Goal: Task Accomplishment & Management: Use online tool/utility

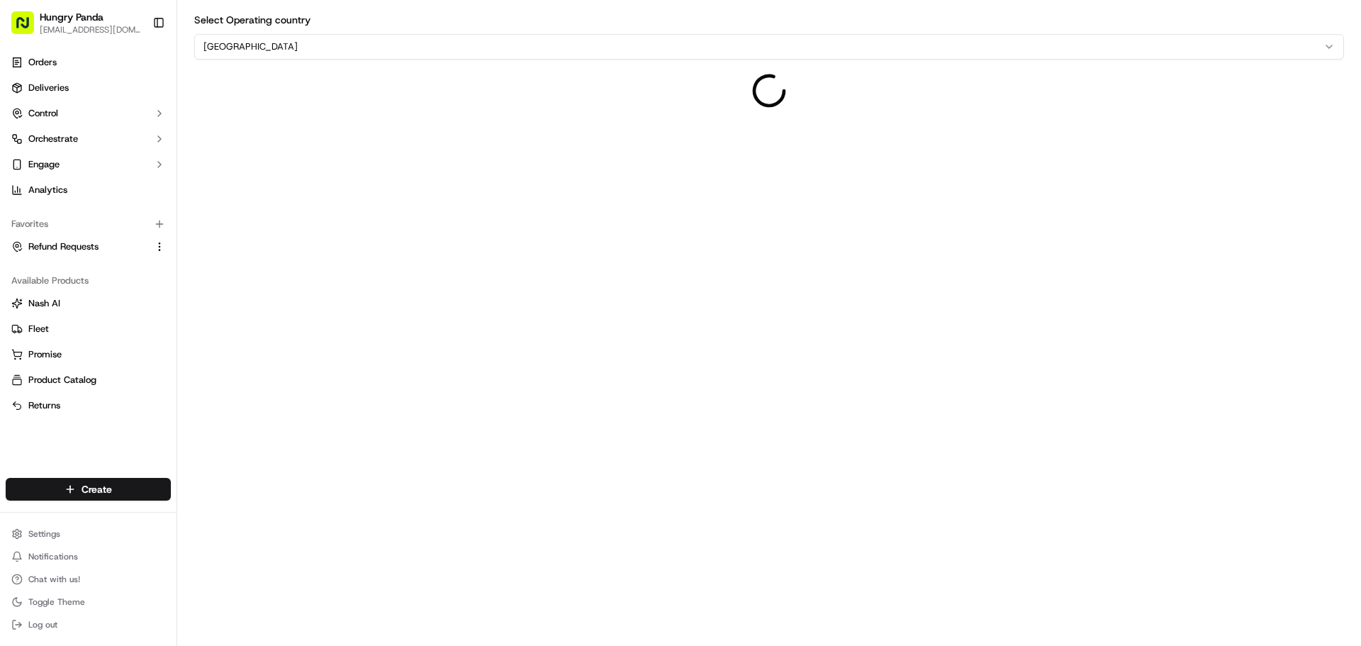
click at [267, 40] on html "Hungry Panda liurui0731@hungrypandagroup.com Toggle Sidebar Orders Deliveries C…" at bounding box center [680, 323] width 1361 height 646
click at [455, 177] on div "Select Operating country Australia" at bounding box center [768, 323] width 1183 height 646
click at [48, 62] on span "Orders" at bounding box center [42, 62] width 28 height 13
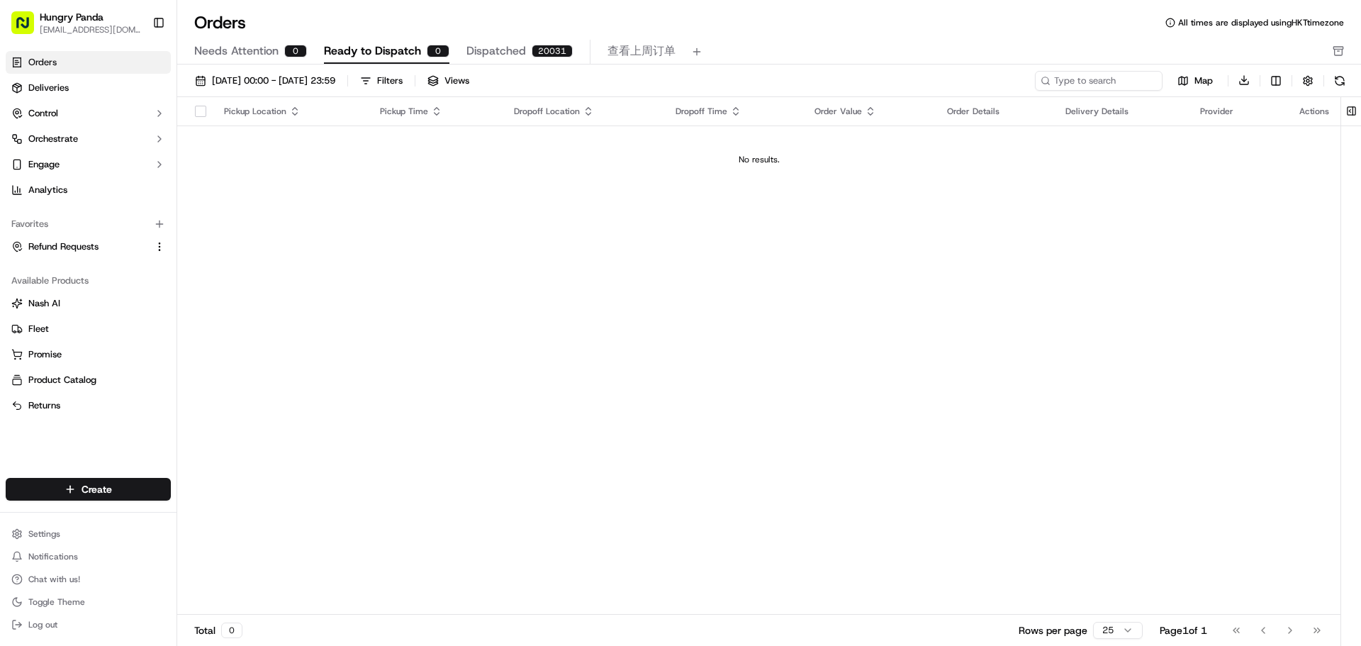
click at [523, 54] on button "Dispatched 20031" at bounding box center [519, 52] width 106 height 24
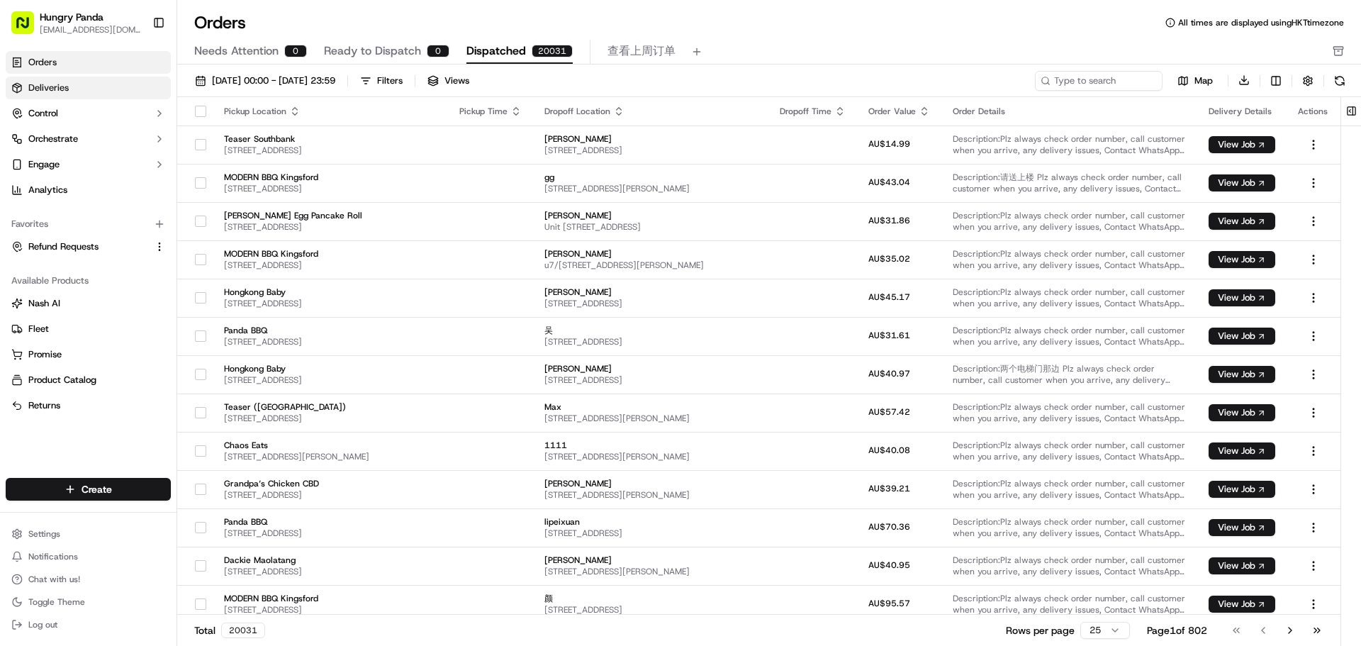
click at [99, 79] on link "Deliveries" at bounding box center [88, 88] width 165 height 23
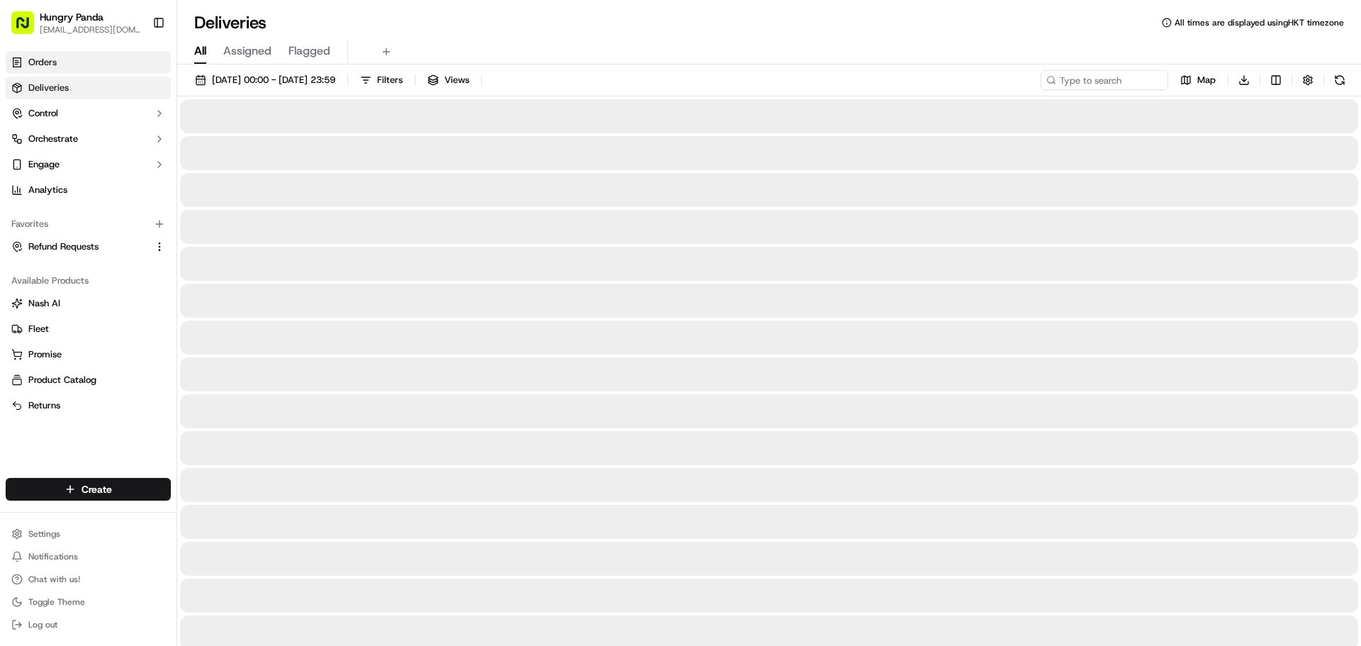
click at [102, 68] on link "Orders" at bounding box center [88, 62] width 165 height 23
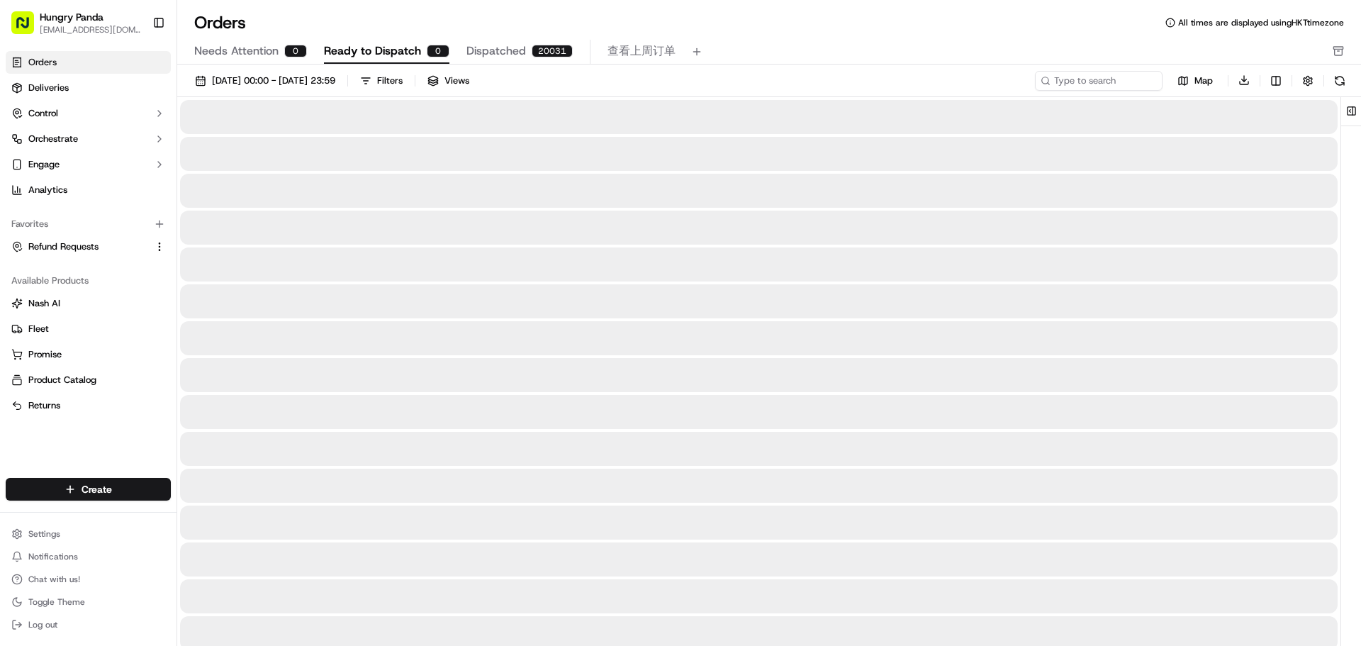
click at [395, 57] on span "Ready to Dispatch" at bounding box center [372, 51] width 97 height 17
click at [249, 56] on span "Needs Attention" at bounding box center [236, 51] width 84 height 17
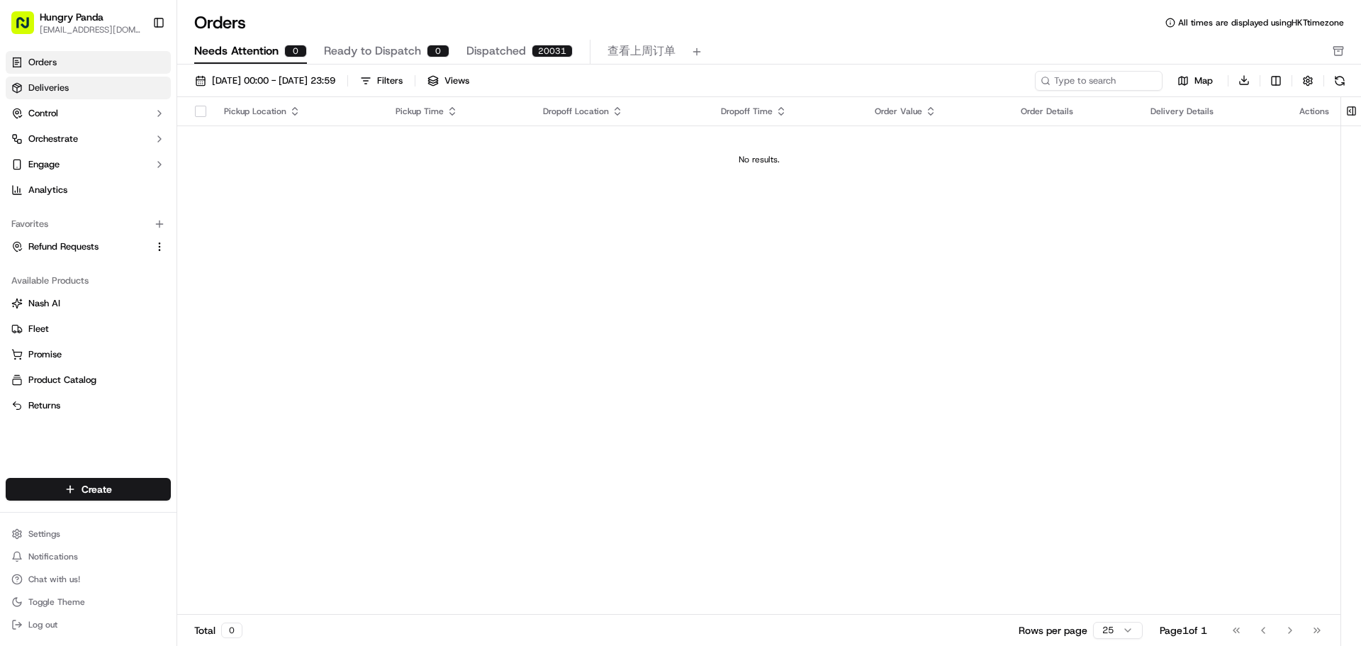
click at [45, 91] on span "Deliveries" at bounding box center [48, 87] width 40 height 13
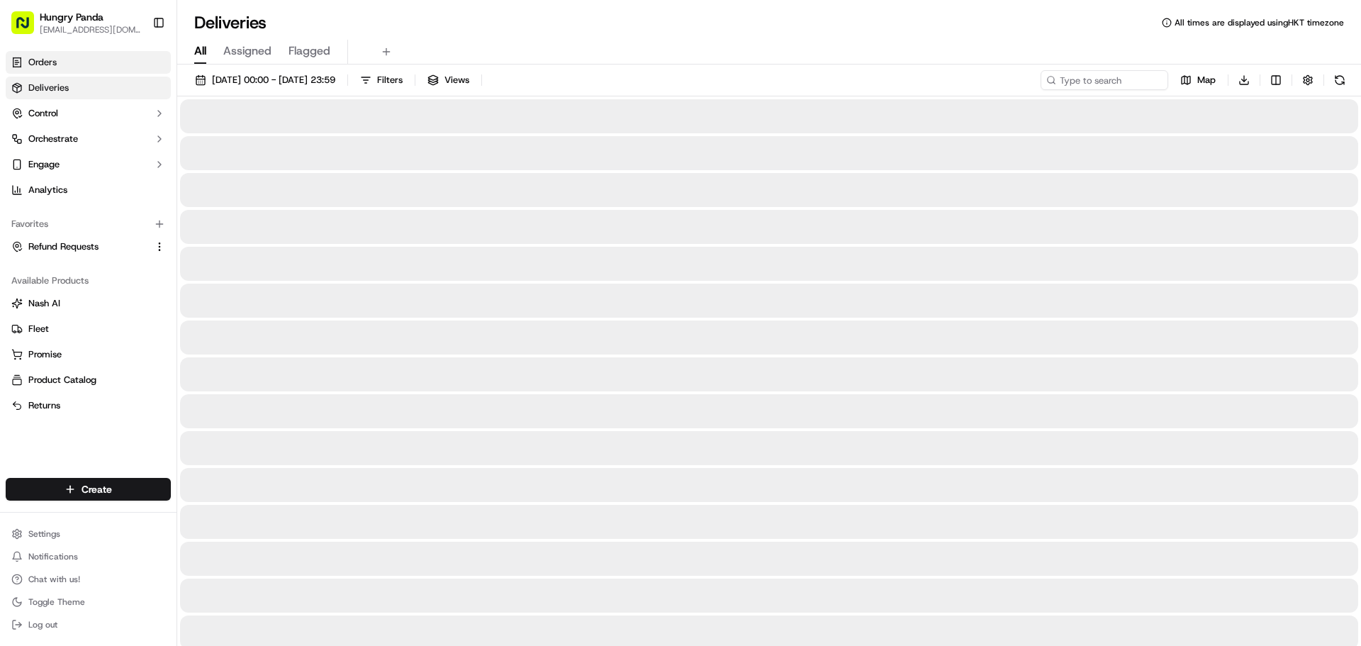
click at [56, 70] on link "Orders" at bounding box center [88, 62] width 165 height 23
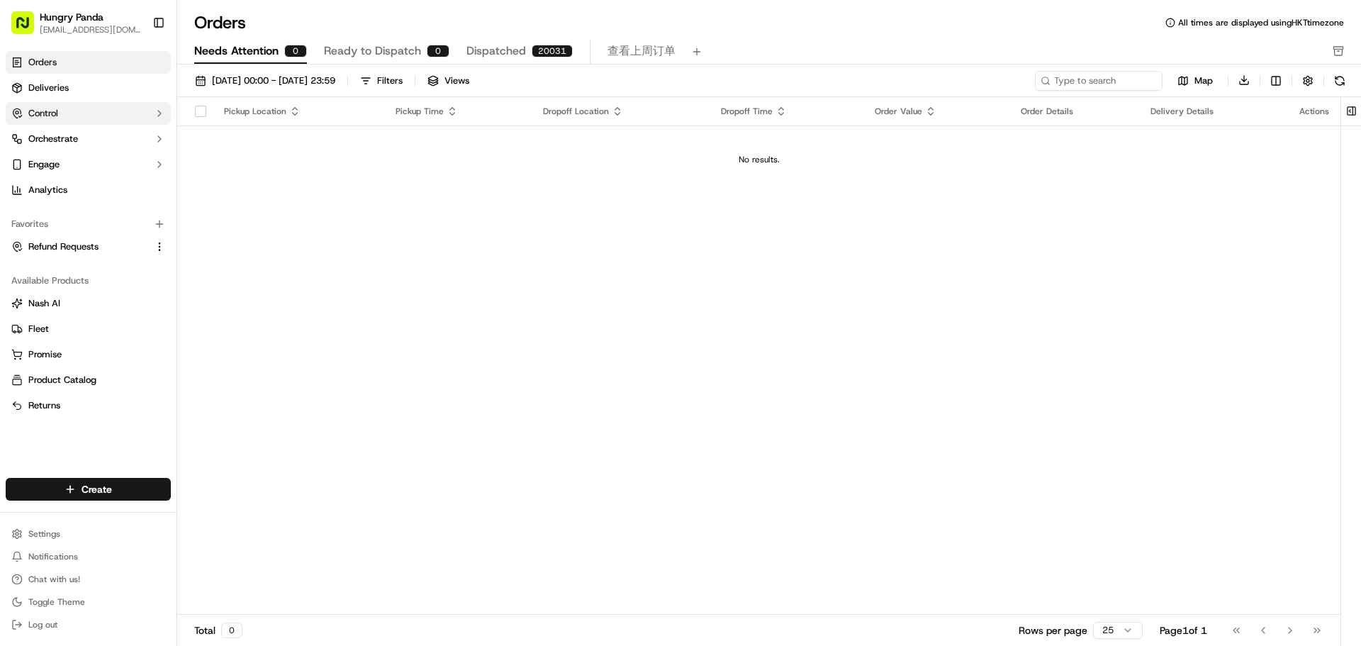
click at [67, 106] on button "Control" at bounding box center [88, 113] width 165 height 23
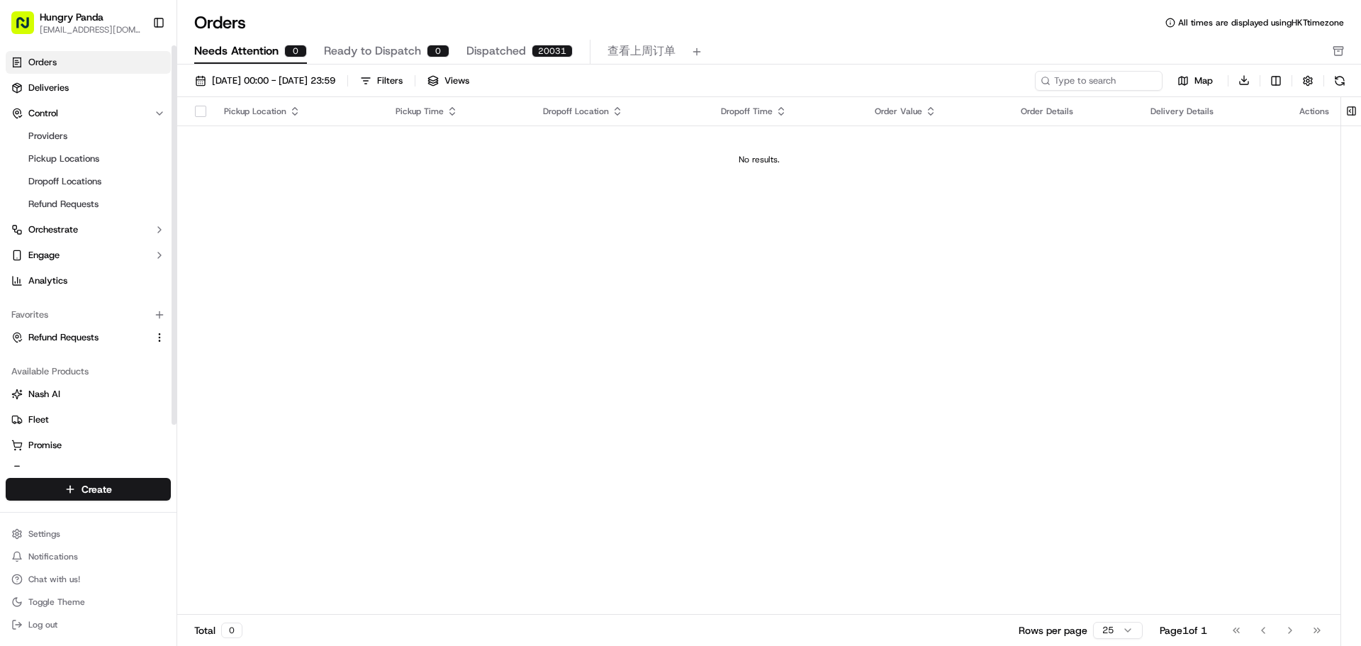
click at [100, 57] on link "Orders" at bounding box center [88, 62] width 165 height 23
click at [156, 16] on button "Toggle Sidebar" at bounding box center [159, 23] width 24 height 24
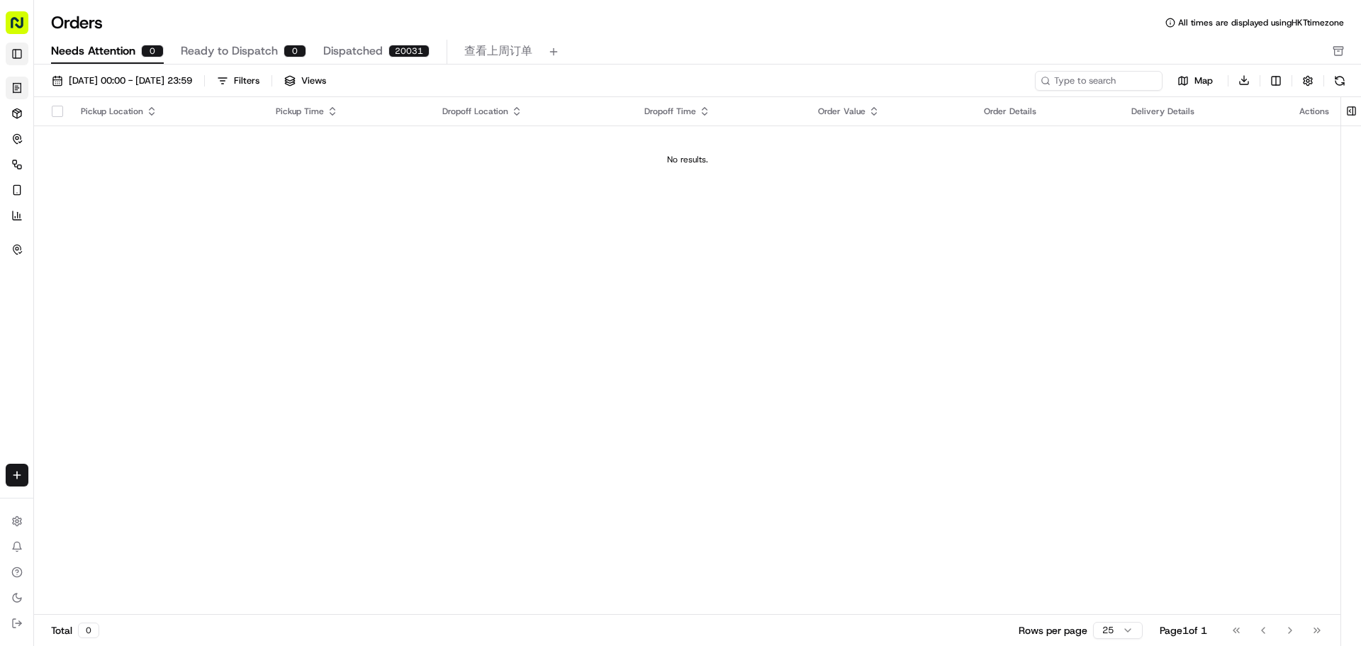
click at [21, 49] on button "Toggle Sidebar" at bounding box center [17, 54] width 23 height 23
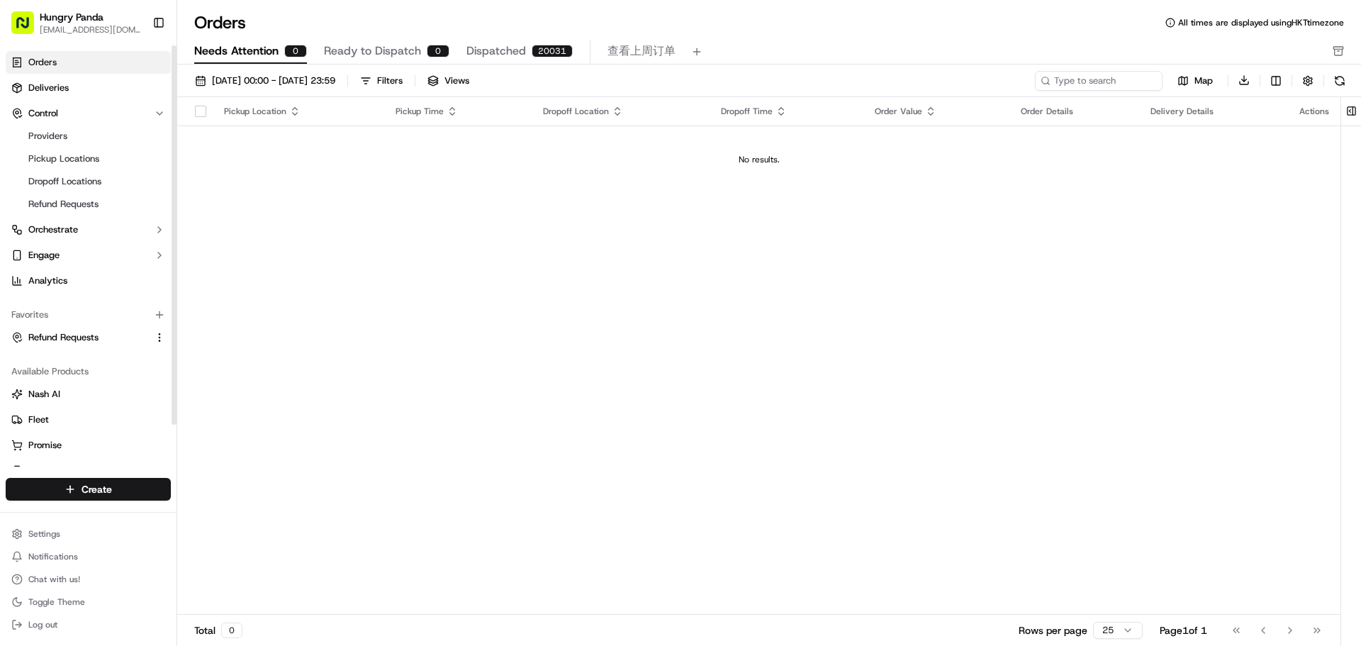
click at [50, 68] on span "Orders" at bounding box center [42, 62] width 28 height 13
click at [408, 51] on span "Ready to Dispatch" at bounding box center [372, 51] width 97 height 17
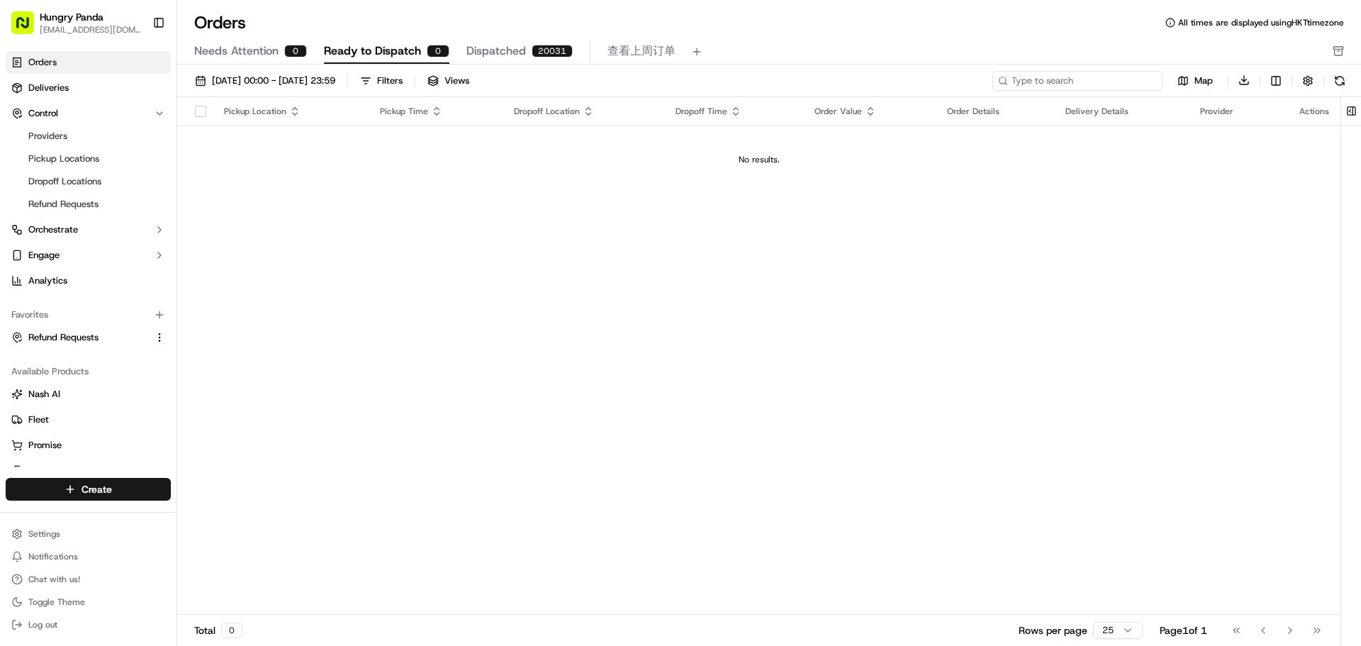
click at [1105, 84] on input at bounding box center [1077, 81] width 170 height 20
paste input "ehb3jut.fmd!zhp9NTB"
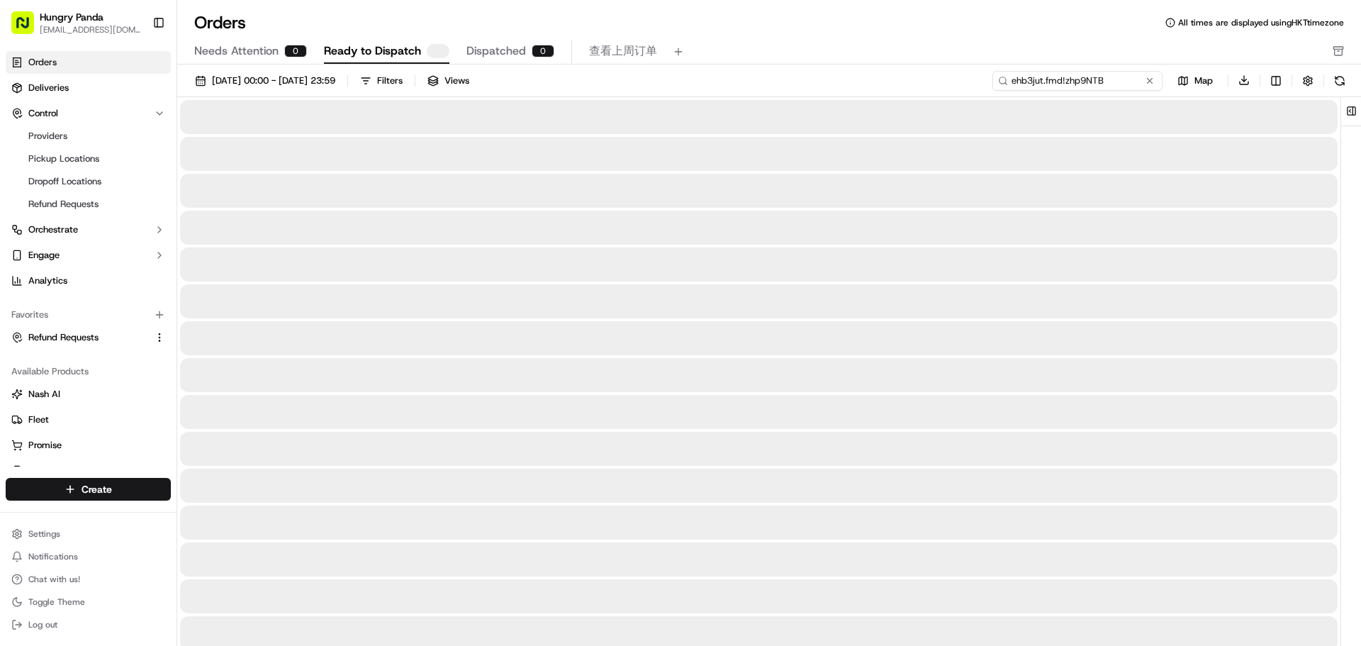
click at [815, 97] on div "01/09/2025 00:00 - 30/09/2025 23:59 Filters Views ehb3jut.fmd!zhp9NTB Map Downl…" at bounding box center [768, 564] width 1183 height 1000
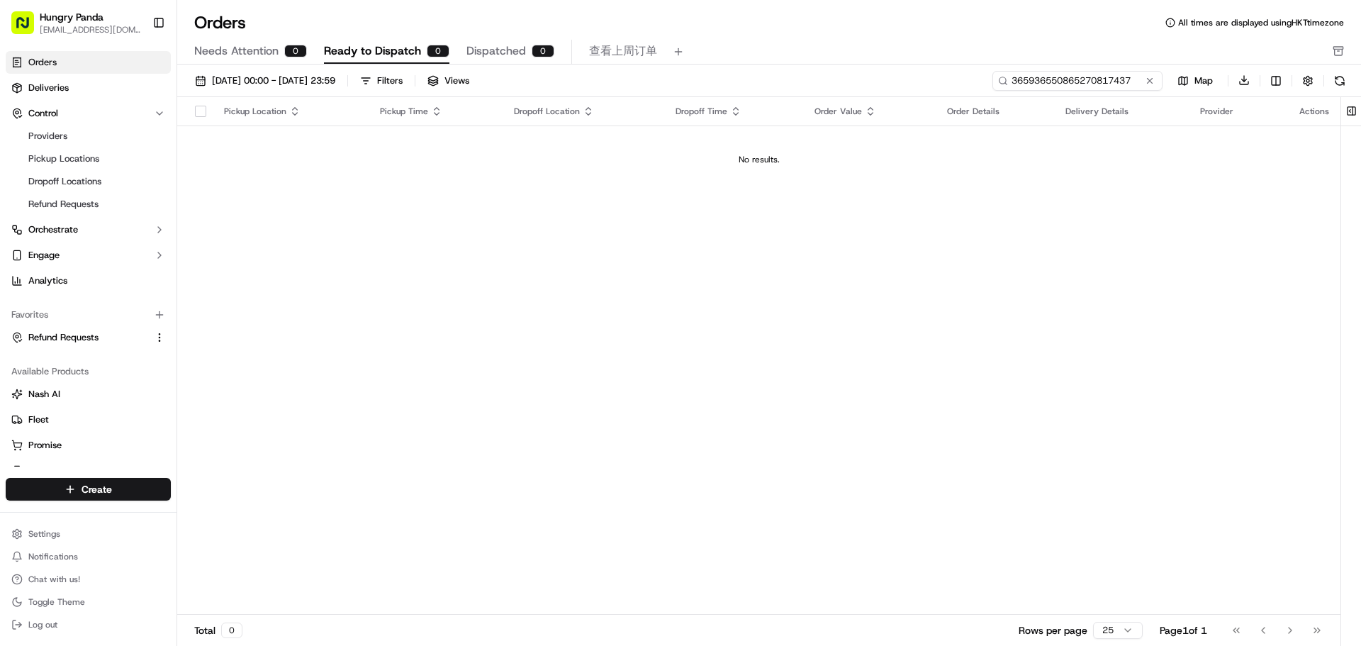
type input "365936550865270817437"
click at [490, 43] on span "Dispatched" at bounding box center [496, 51] width 60 height 17
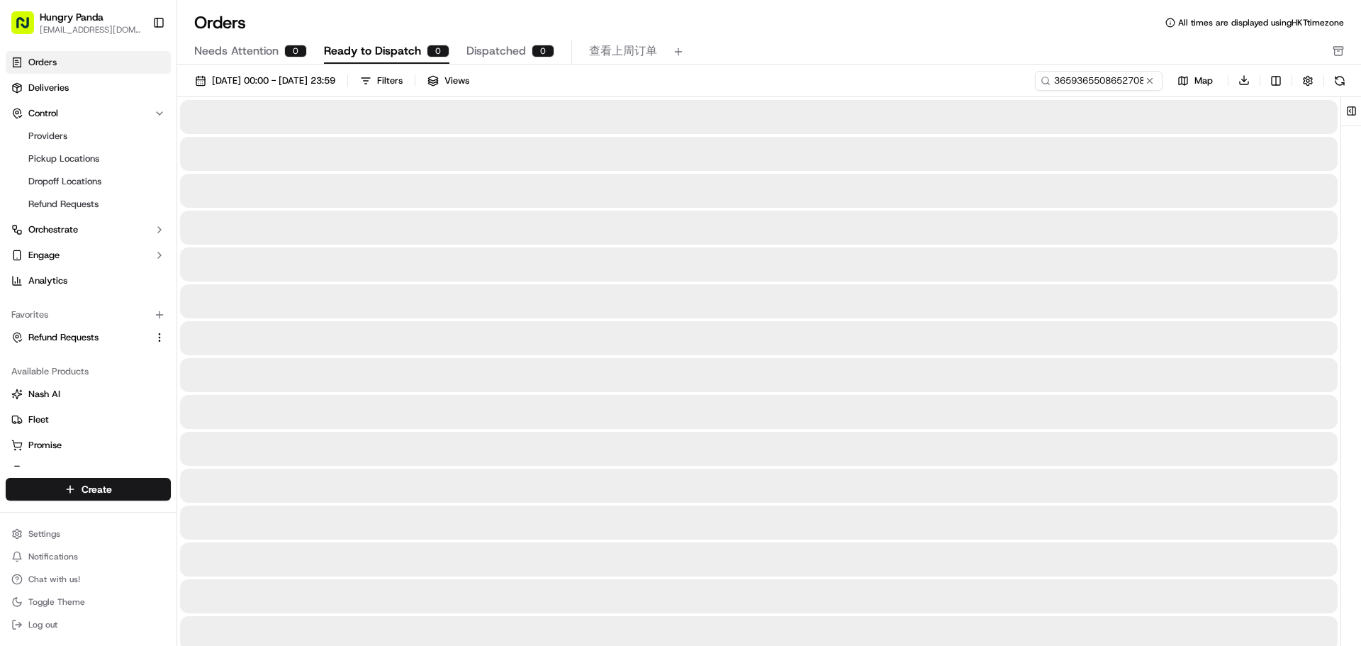
click at [361, 54] on span "Ready to Dispatch" at bounding box center [372, 51] width 97 height 17
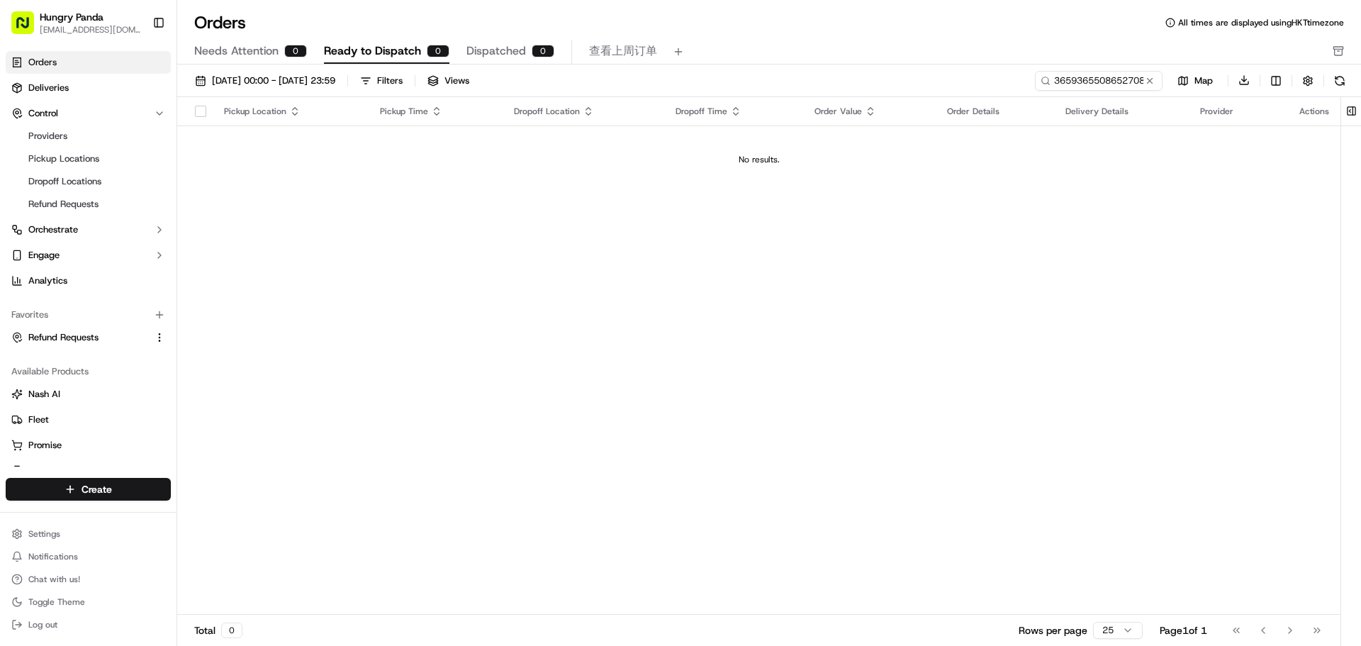
click at [256, 54] on span "Needs Attention" at bounding box center [236, 51] width 84 height 17
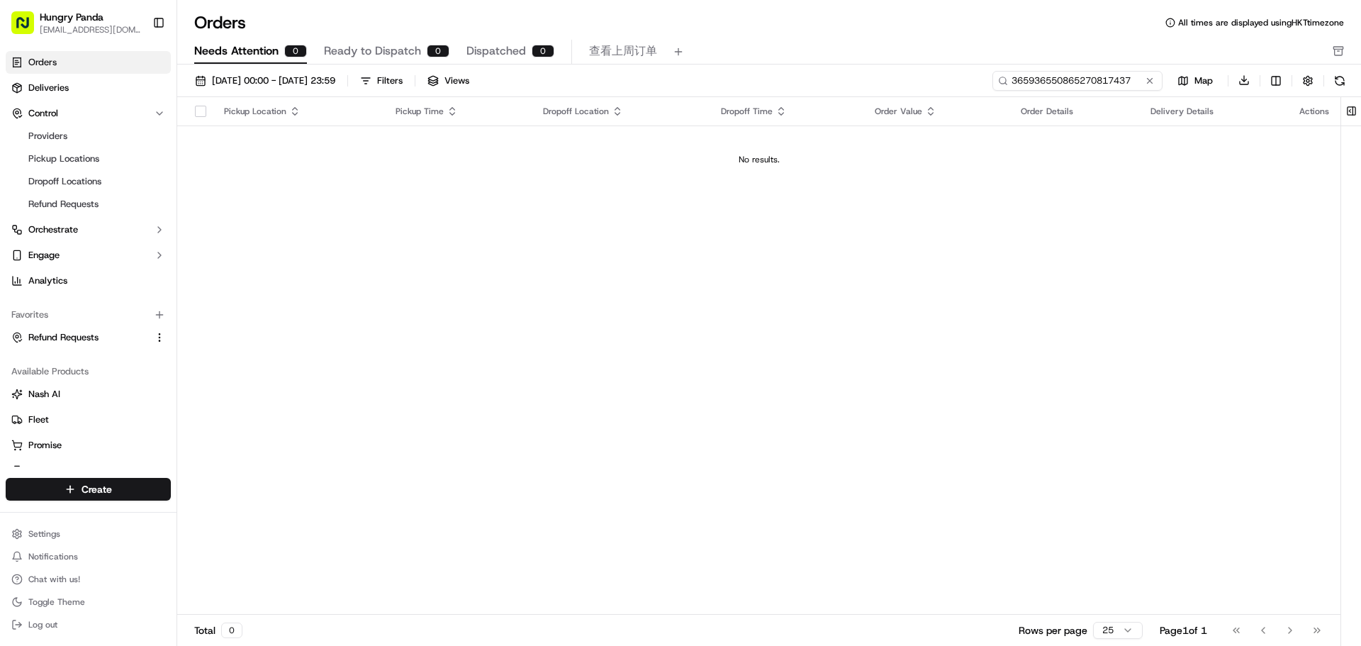
click at [1109, 81] on input "365936550865270817437" at bounding box center [1077, 81] width 170 height 20
click at [103, 64] on link "Orders" at bounding box center [88, 62] width 165 height 23
click at [154, 19] on button "Toggle Sidebar" at bounding box center [159, 23] width 24 height 24
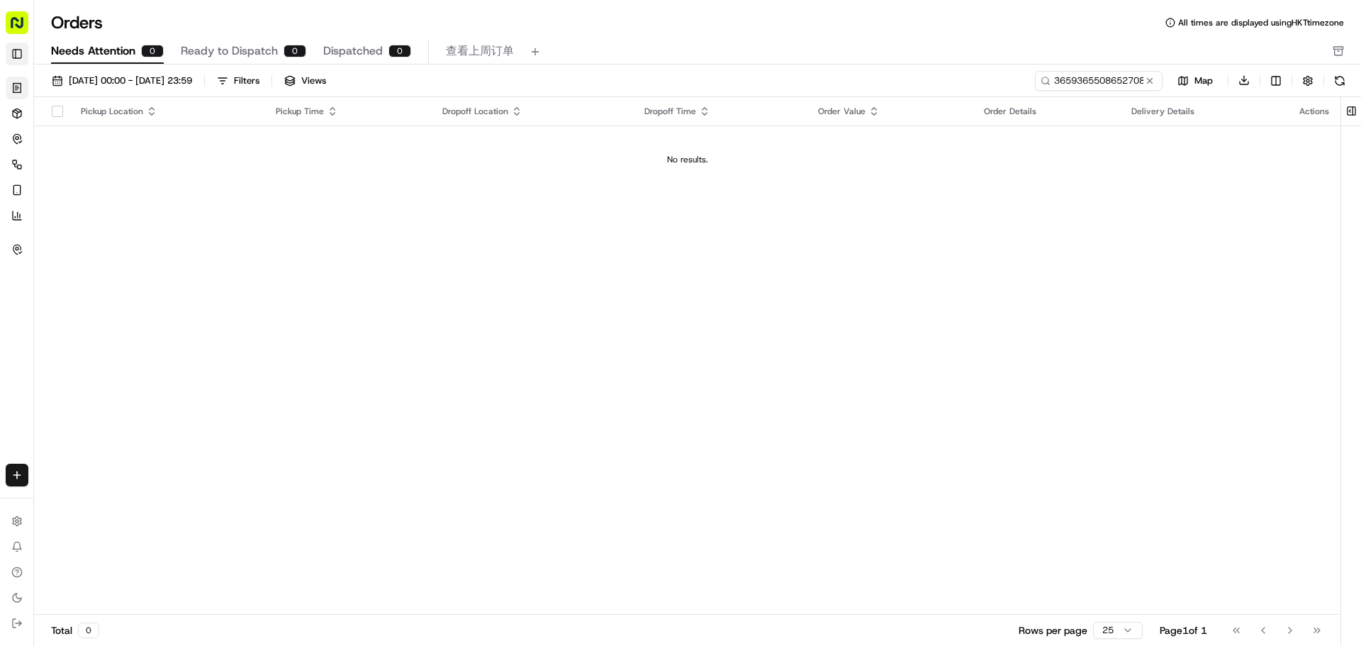
click at [12, 49] on button "Toggle Sidebar" at bounding box center [17, 54] width 23 height 23
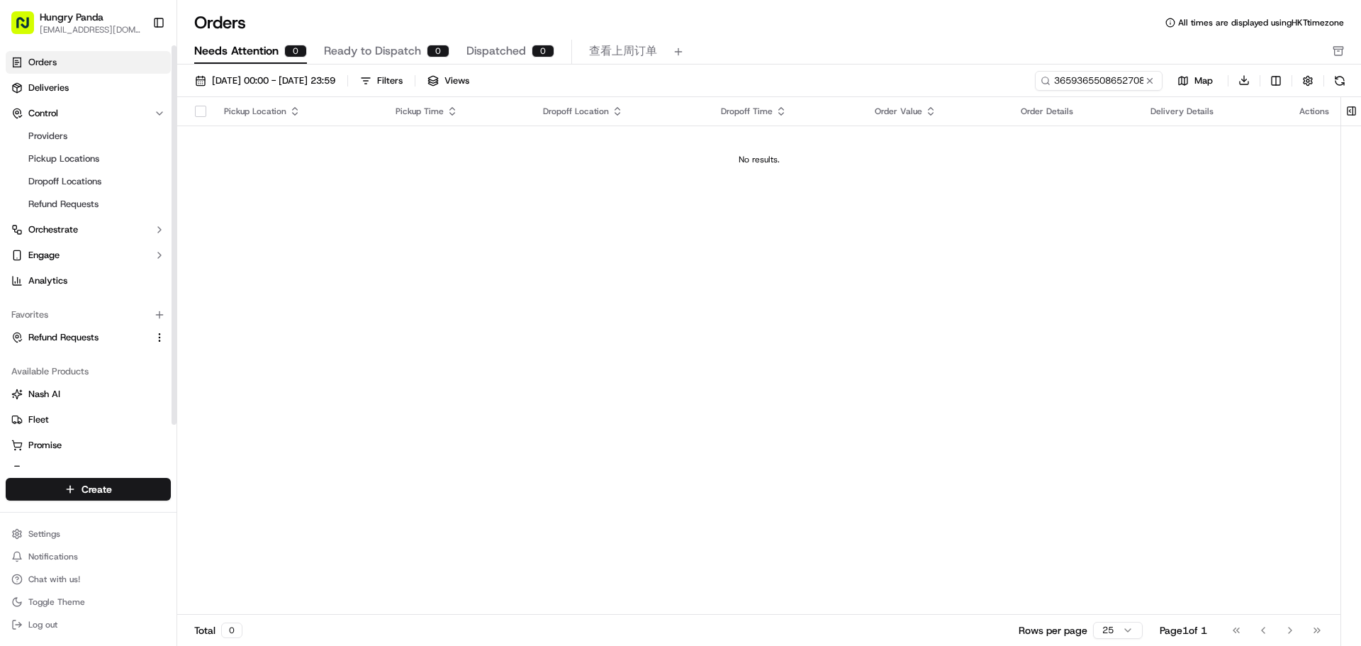
click at [21, 22] on rect "button" at bounding box center [22, 22] width 23 height 23
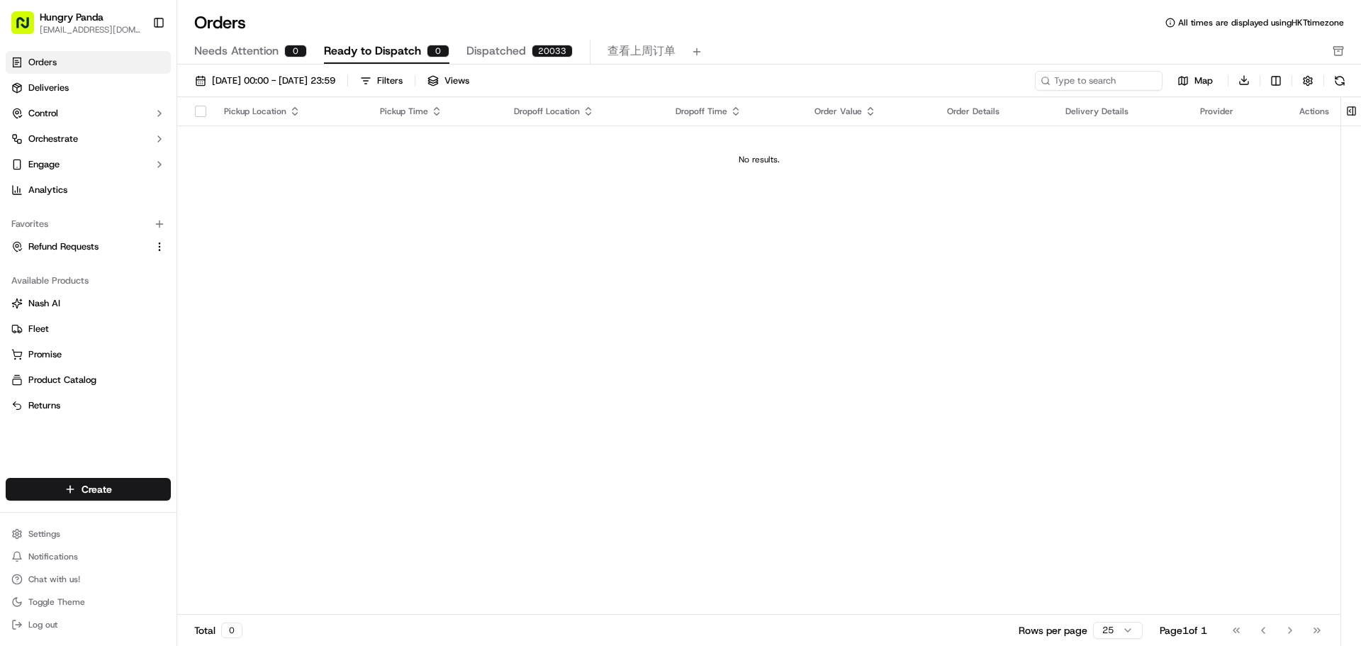
click at [573, 340] on div "Pickup Location Pickup Time Dropoff Location Dropoff Time Order Value Order Det…" at bounding box center [758, 356] width 1163 height 518
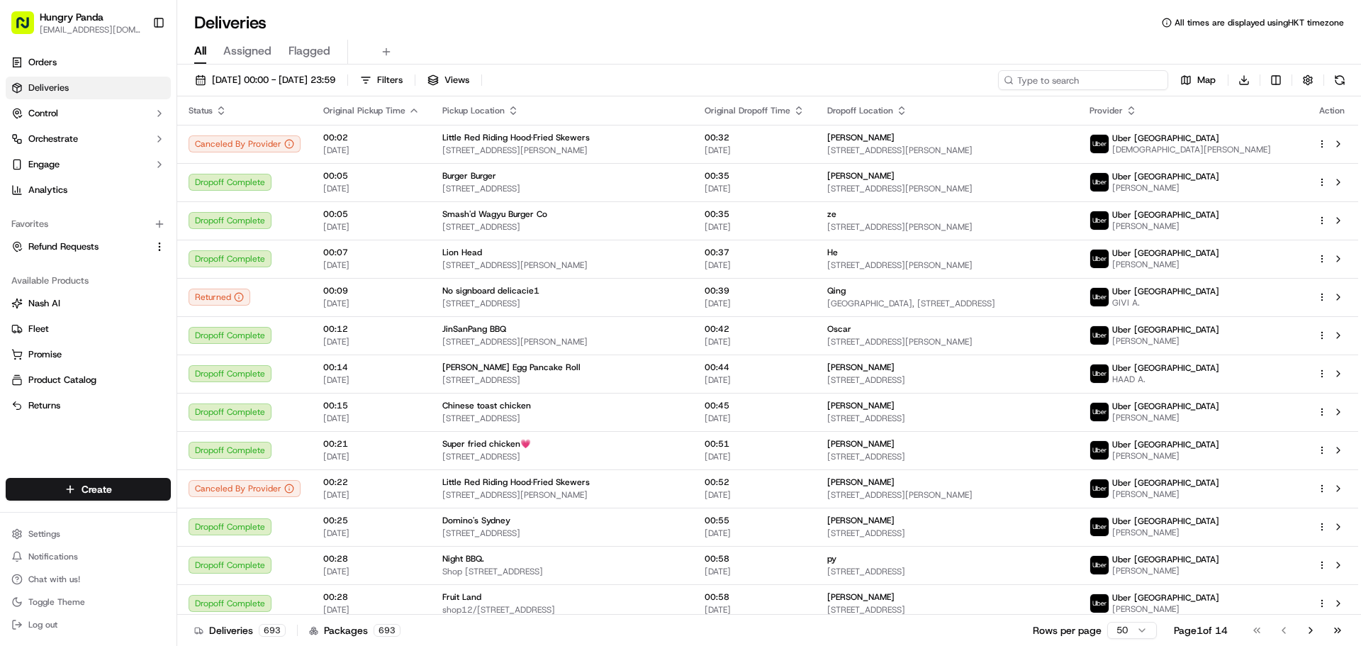
click at [1095, 74] on input at bounding box center [1083, 80] width 170 height 20
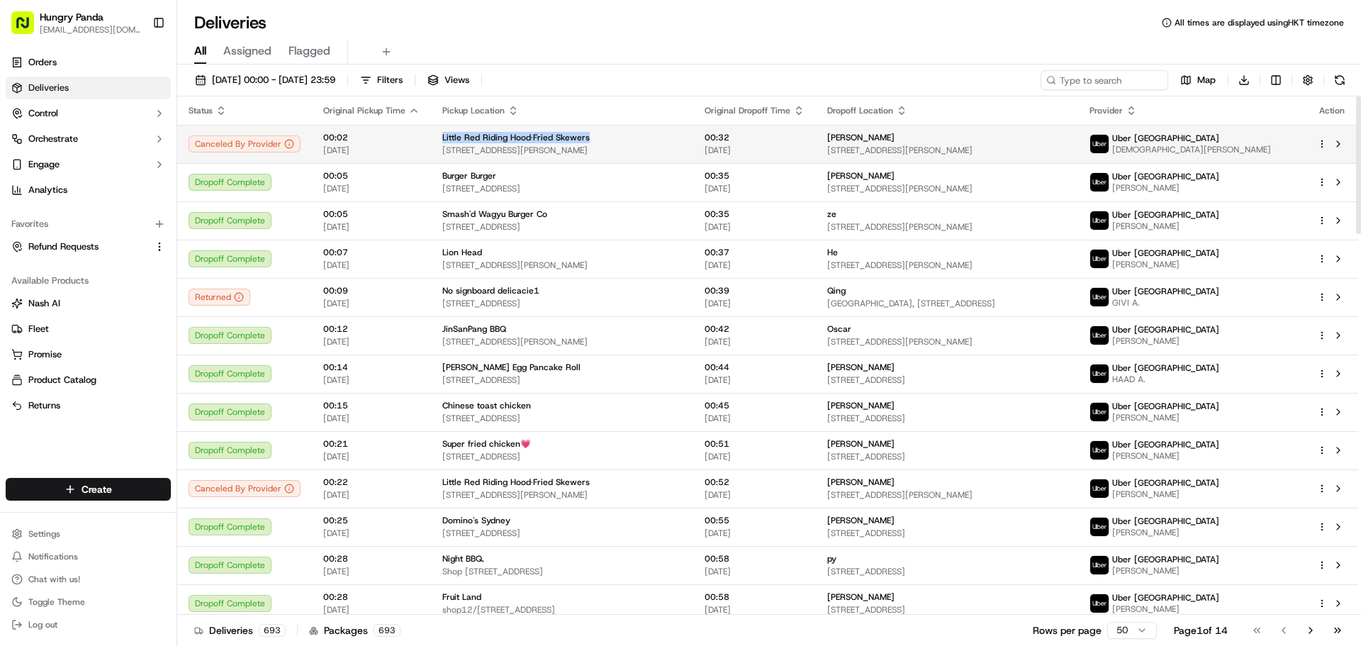
drag, startPoint x: 582, startPoint y: 132, endPoint x: 435, endPoint y: 128, distance: 146.7
click at [435, 128] on td "Little Red Riding Hood·Fried Skewers 908 Whitehorse Rd, Box Hill VIC 3128, Aust…" at bounding box center [562, 144] width 262 height 38
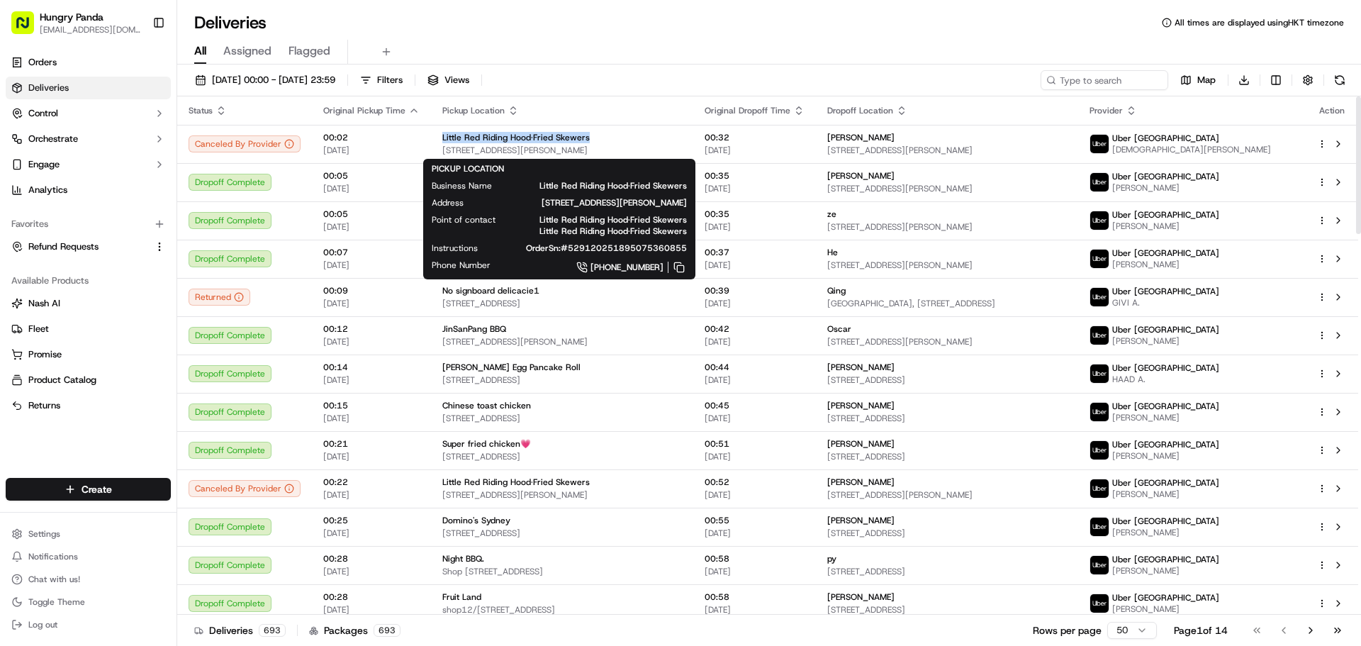
copy span "Little Red Riding Hood·Fried Skewers"
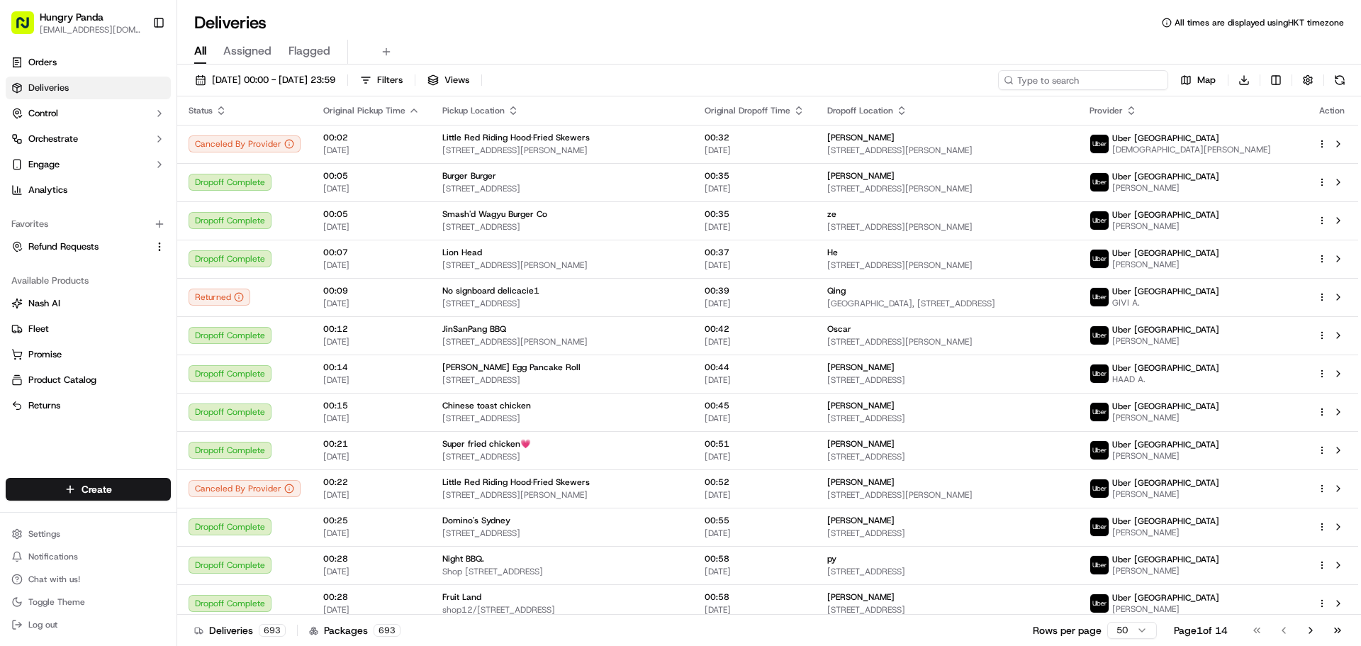
click at [1059, 81] on input at bounding box center [1083, 80] width 170 height 20
paste input "Little Red Riding Hood·Fried Skewers"
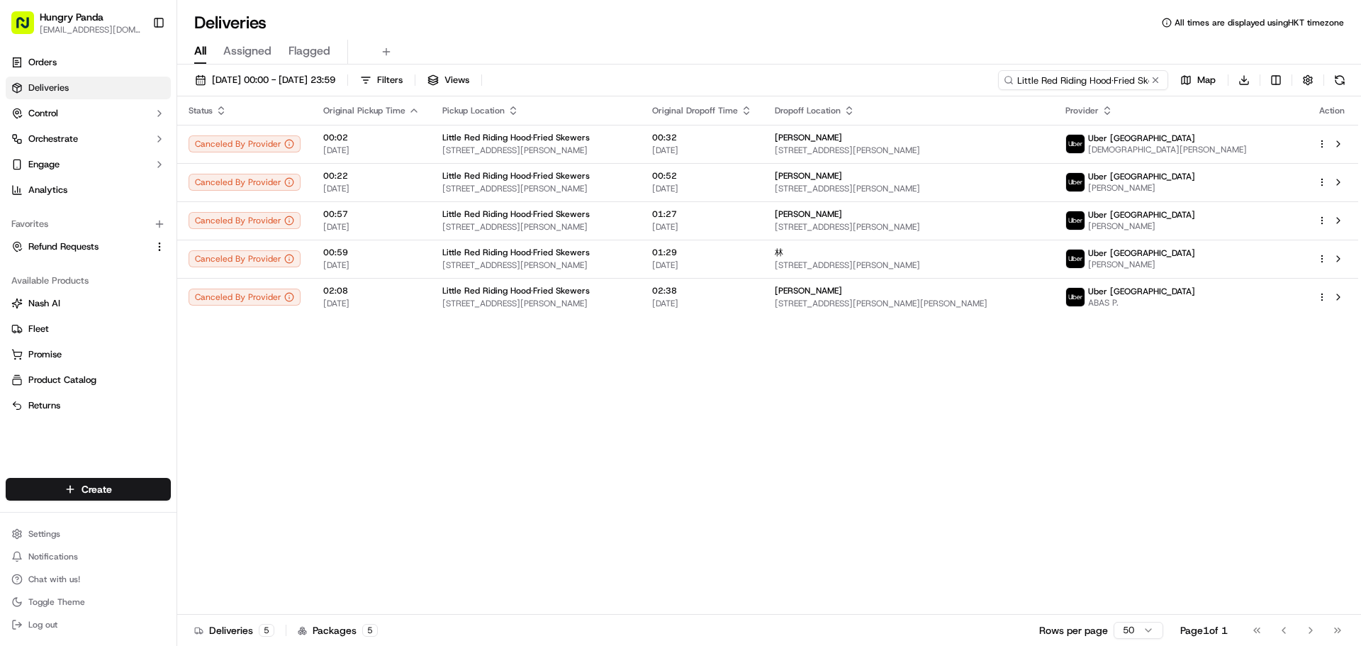
click at [1095, 75] on input "Little Red Riding Hood·Fried Skewers" at bounding box center [1083, 80] width 170 height 20
paste input "SH 117, 220 Carlingford Rd, Carlingford NSW 2118, Australia"
type input "SH 117, 220 Carlingford Rd, Carlingford NSW 2118, Australia"
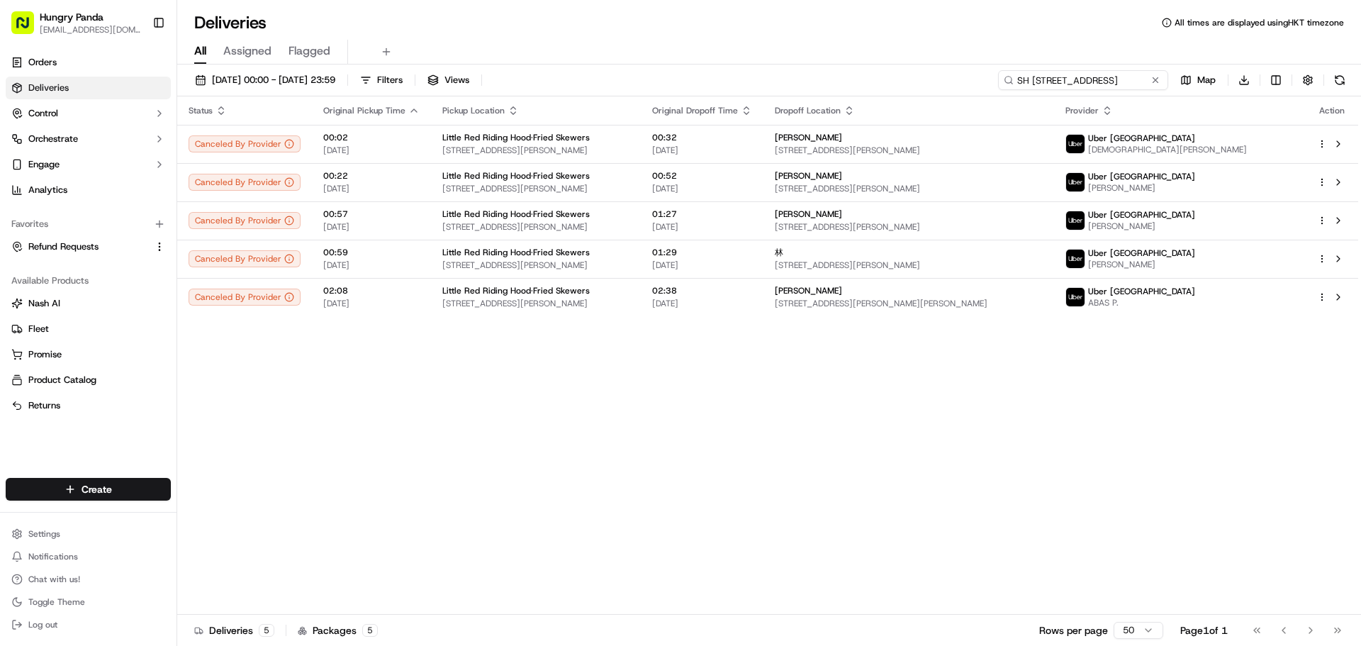
scroll to position [0, 141]
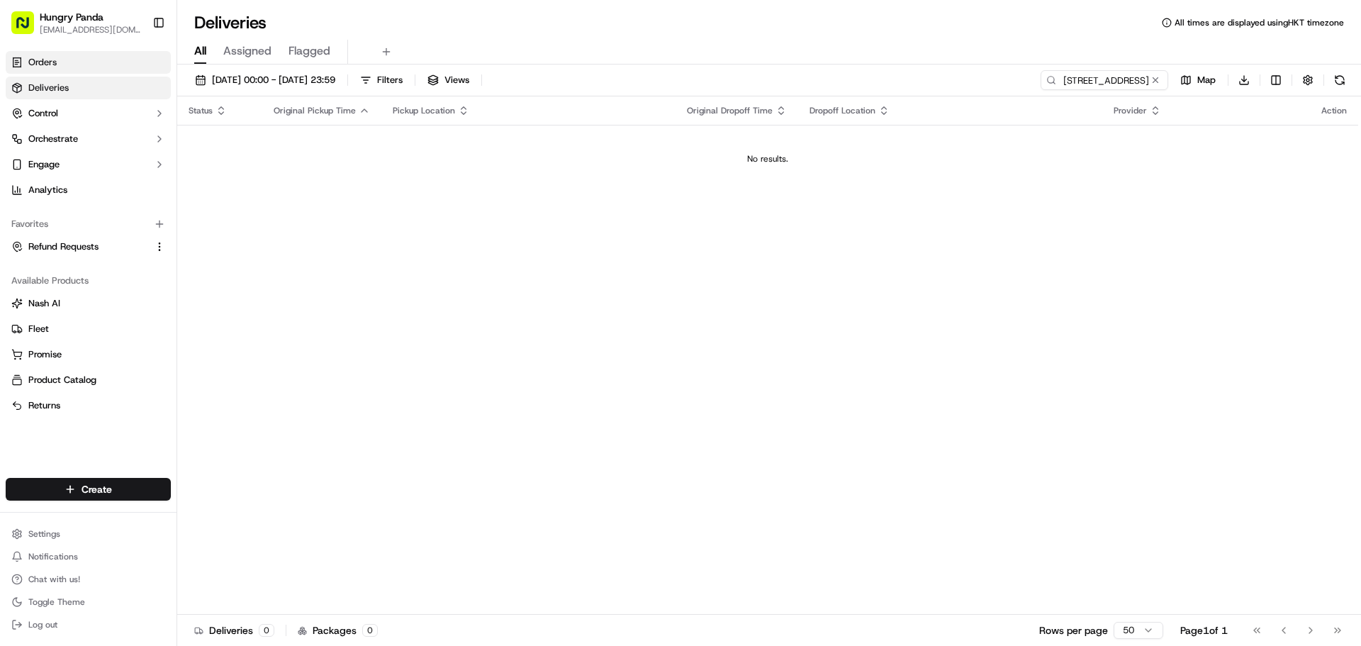
click at [103, 72] on link "Orders" at bounding box center [88, 62] width 165 height 23
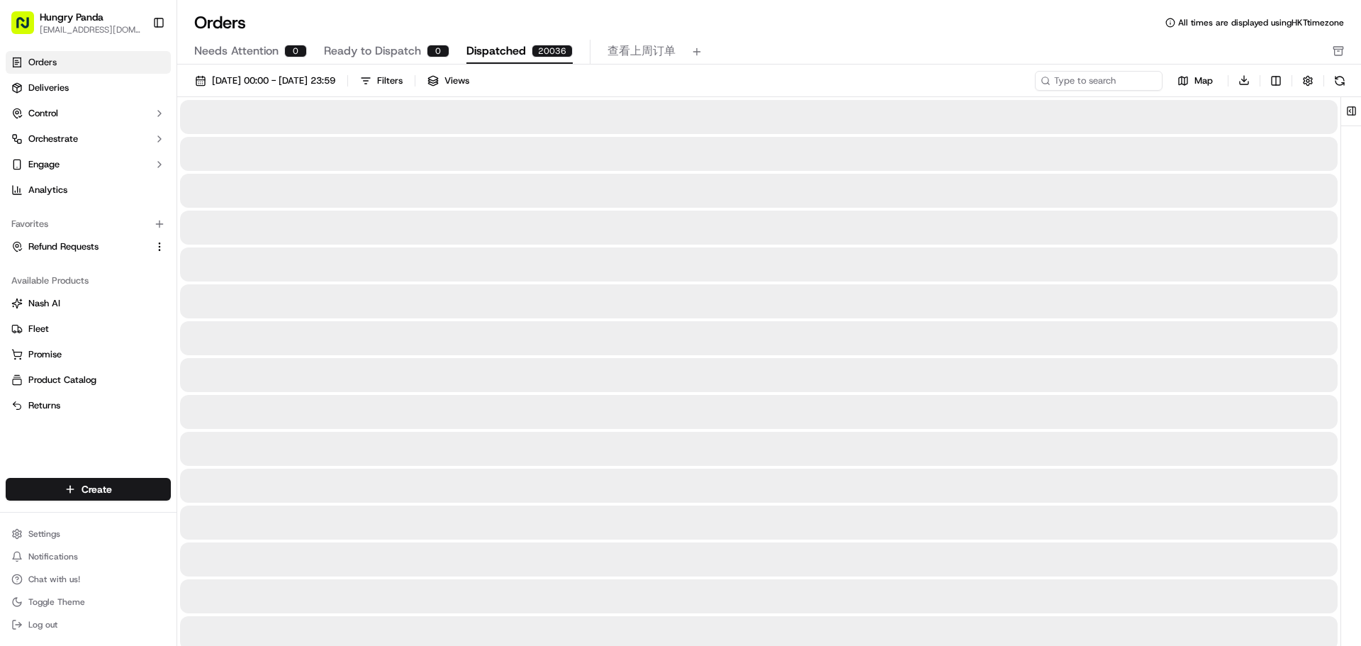
click at [487, 51] on span "Dispatched" at bounding box center [496, 51] width 60 height 17
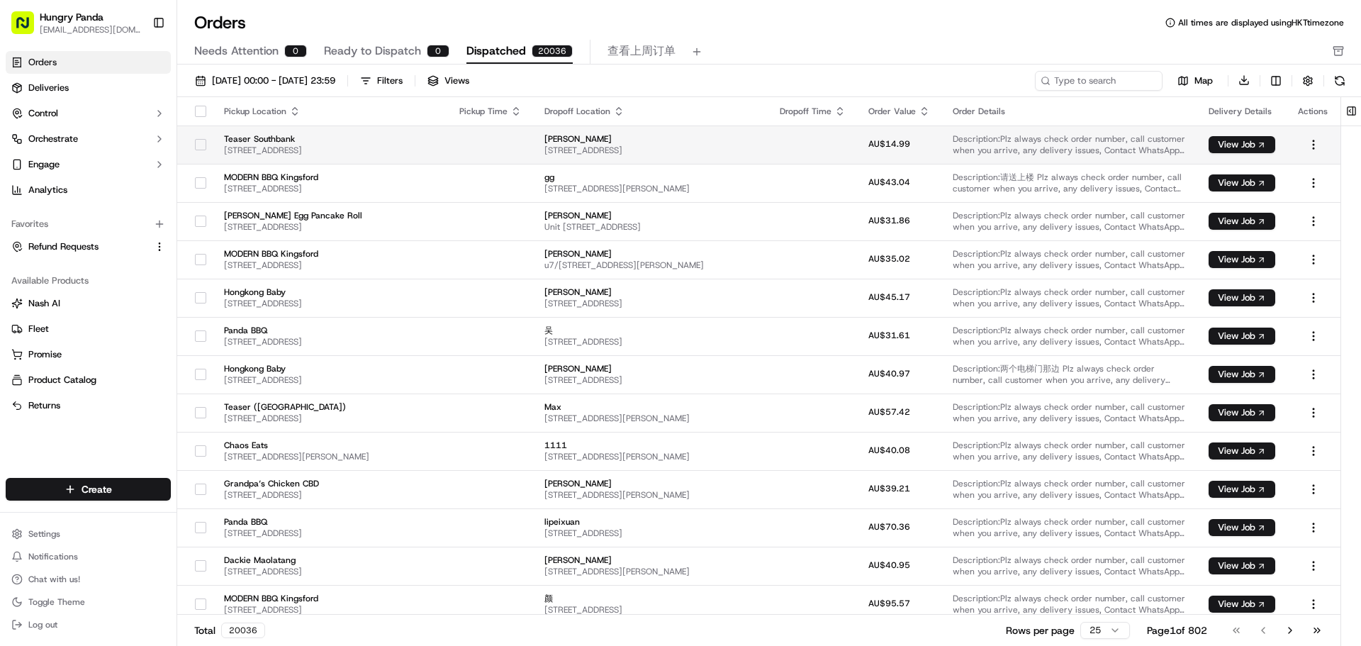
click at [342, 146] on span "280 City Rd, Southbank VIC 3006, Australia" at bounding box center [330, 150] width 213 height 11
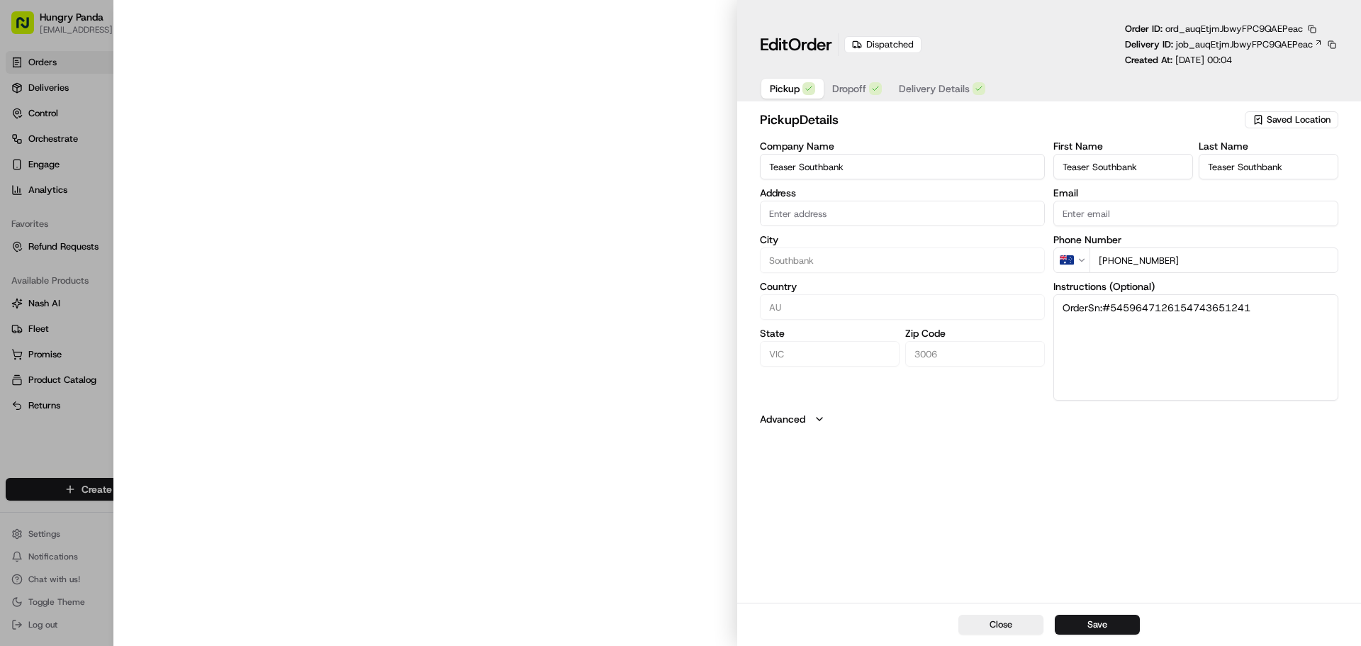
type input "280 City Rd, Southbank VIC 3006澳大利亚"
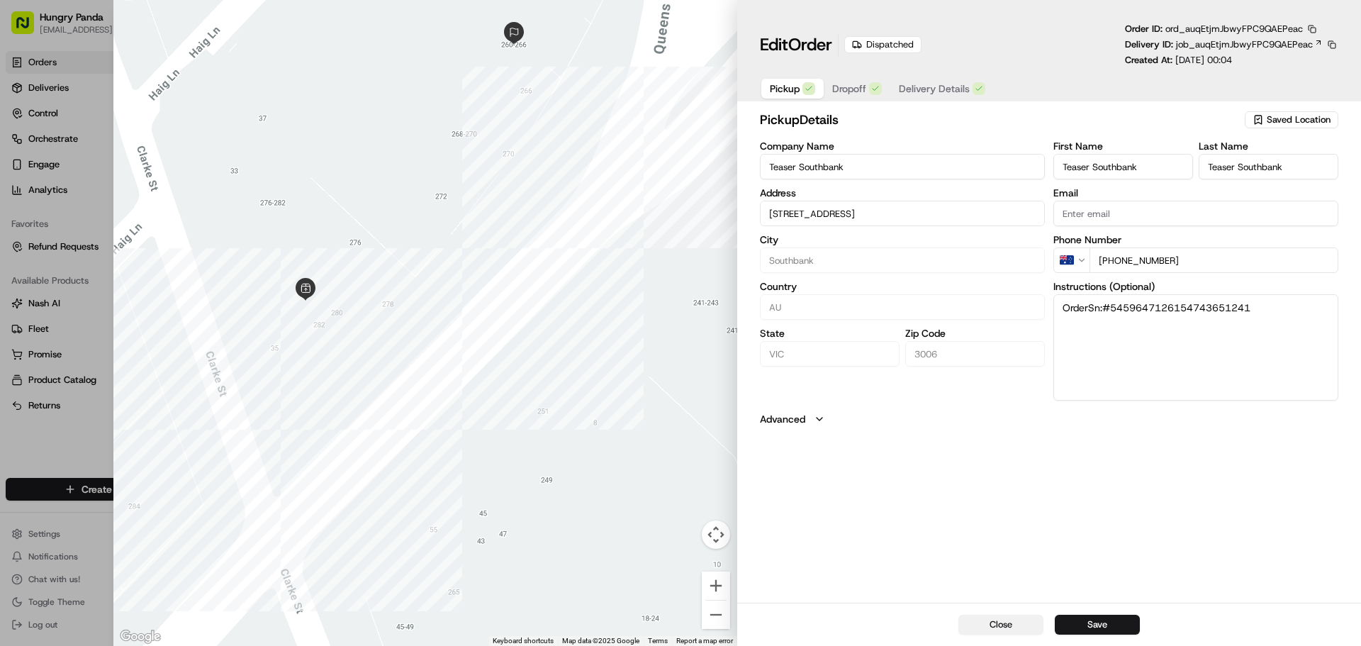
click at [988, 619] on button "Close" at bounding box center [1000, 624] width 85 height 20
type input "+1"
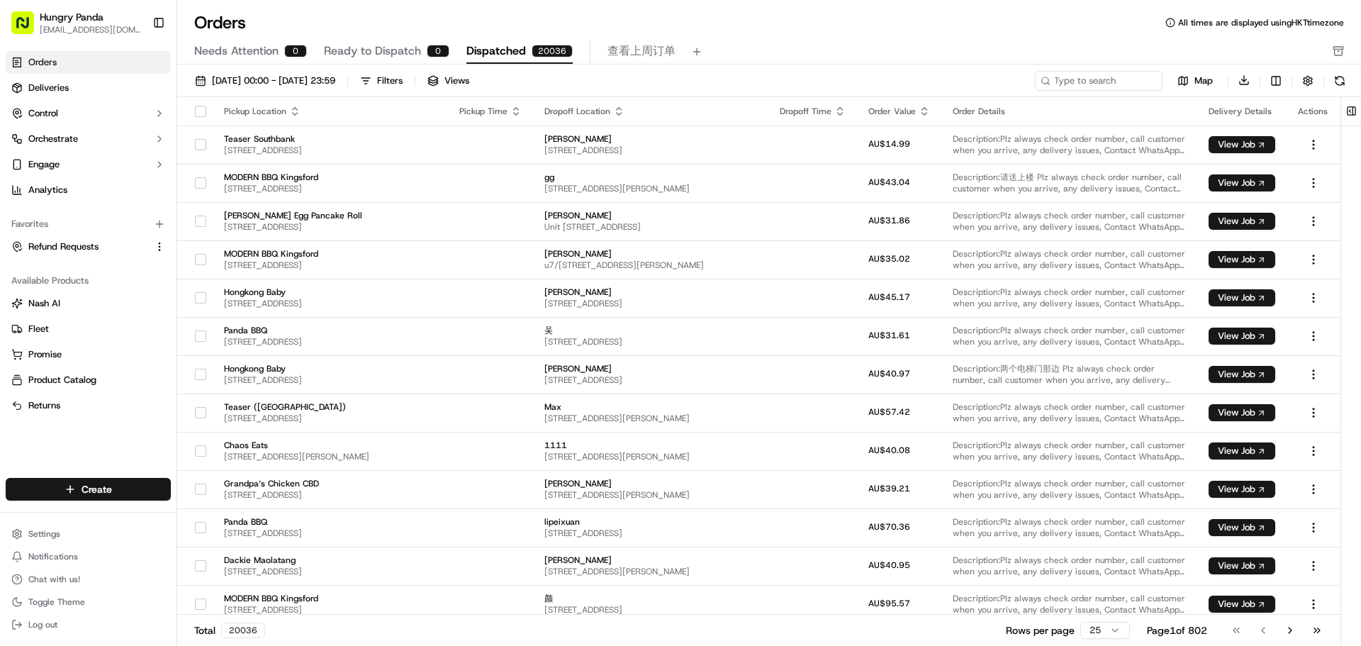
click at [67, 29] on span "[EMAIL_ADDRESS][DOMAIN_NAME]" at bounding box center [90, 29] width 101 height 11
click at [21, 633] on button "Log out" at bounding box center [88, 624] width 165 height 20
